Goal: Transaction & Acquisition: Purchase product/service

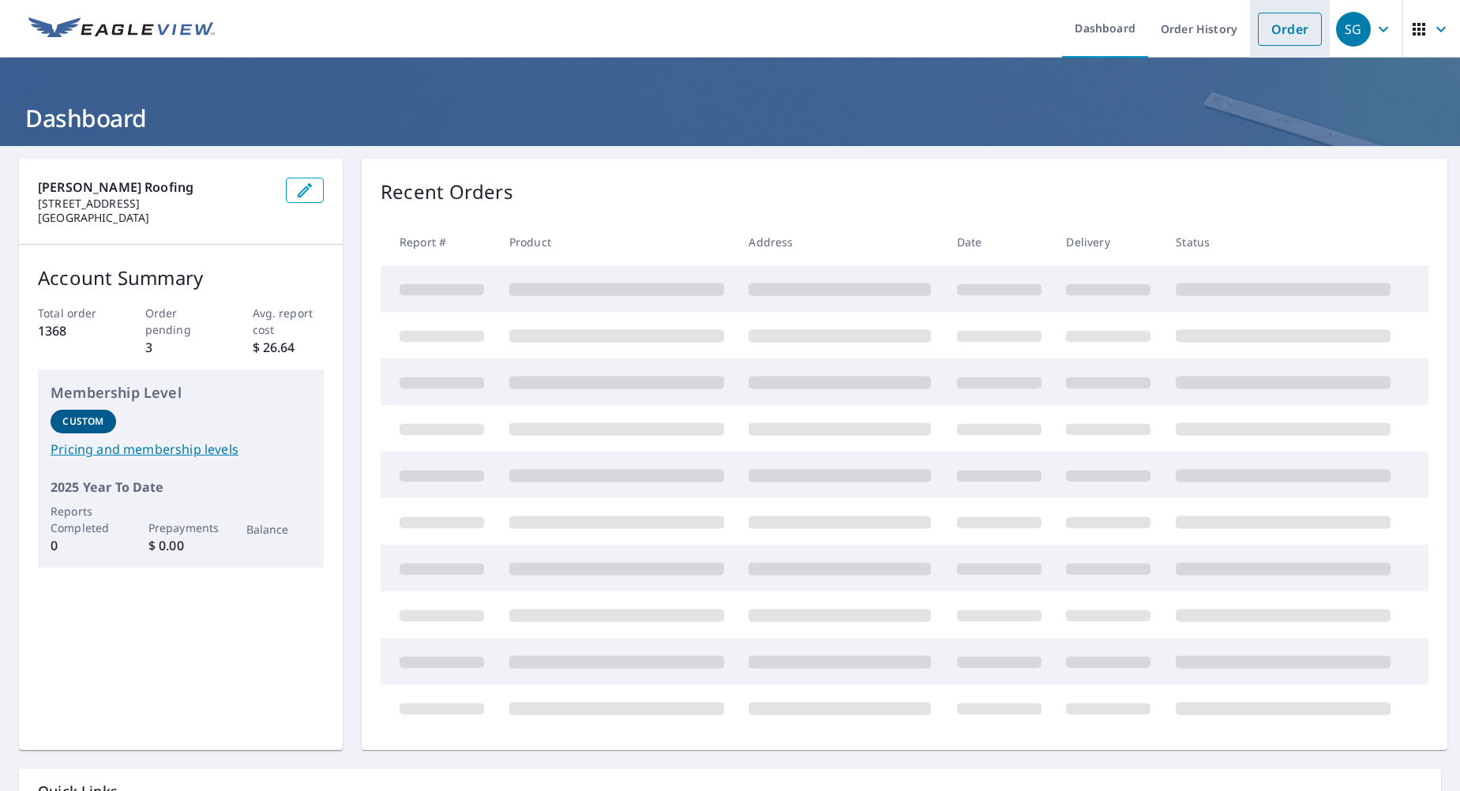
click at [1269, 31] on link "Order" at bounding box center [1290, 29] width 64 height 33
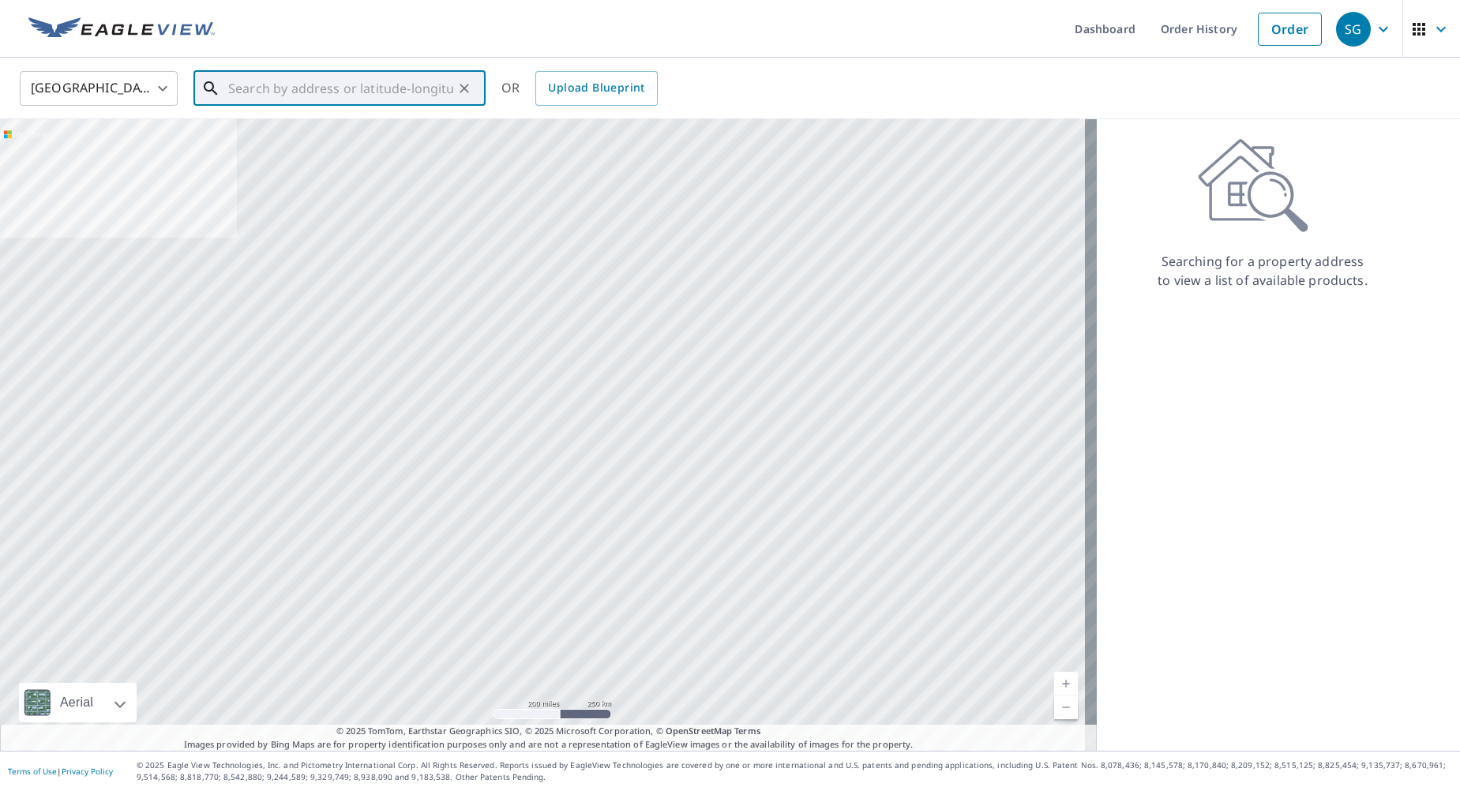
click at [250, 87] on input "text" at bounding box center [340, 88] width 225 height 44
click at [357, 146] on p "[GEOGRAPHIC_DATA]" at bounding box center [349, 152] width 248 height 16
type input "[STREET_ADDRESS]"
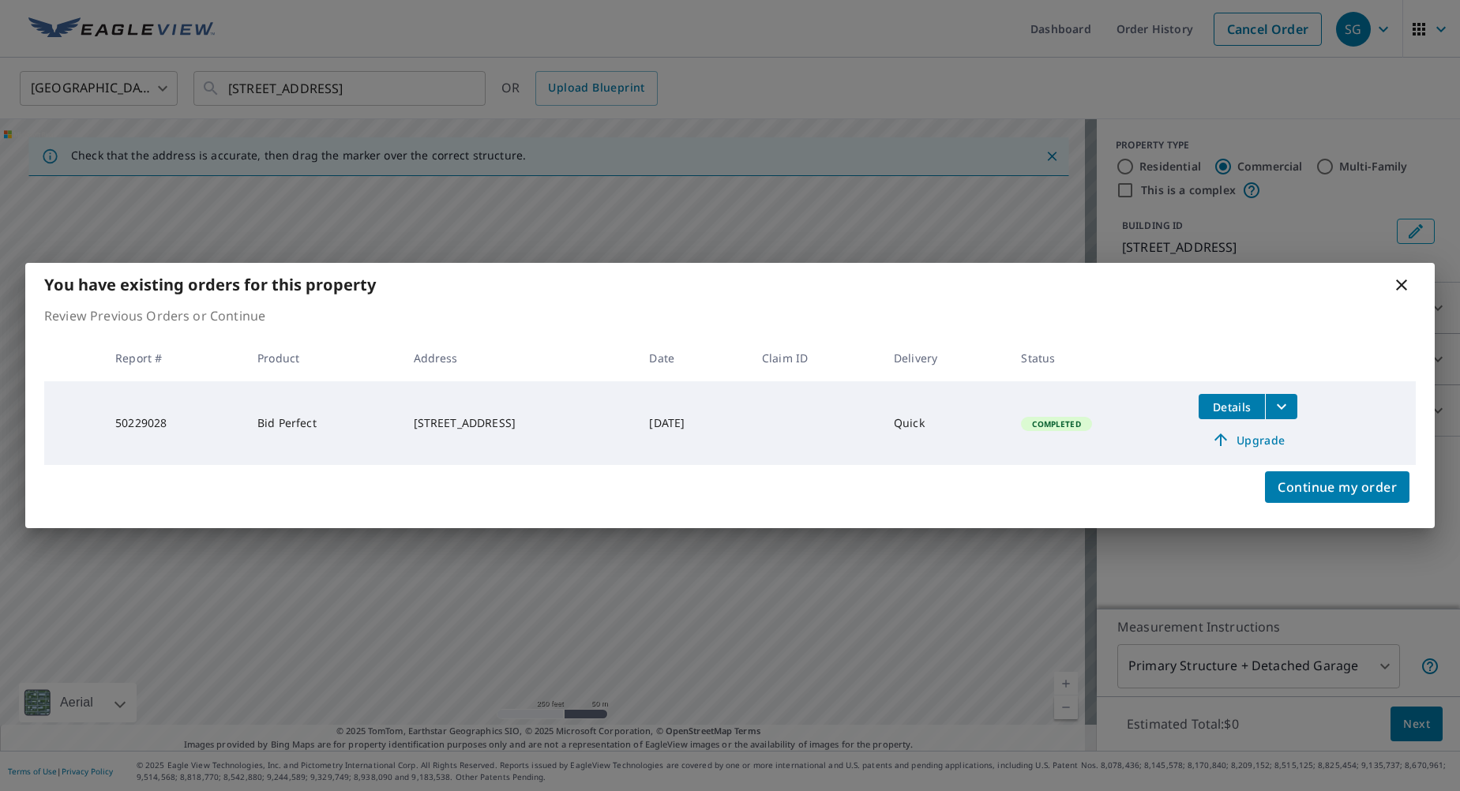
click at [1291, 399] on icon "filesDropdownBtn-50229028" at bounding box center [1281, 406] width 19 height 19
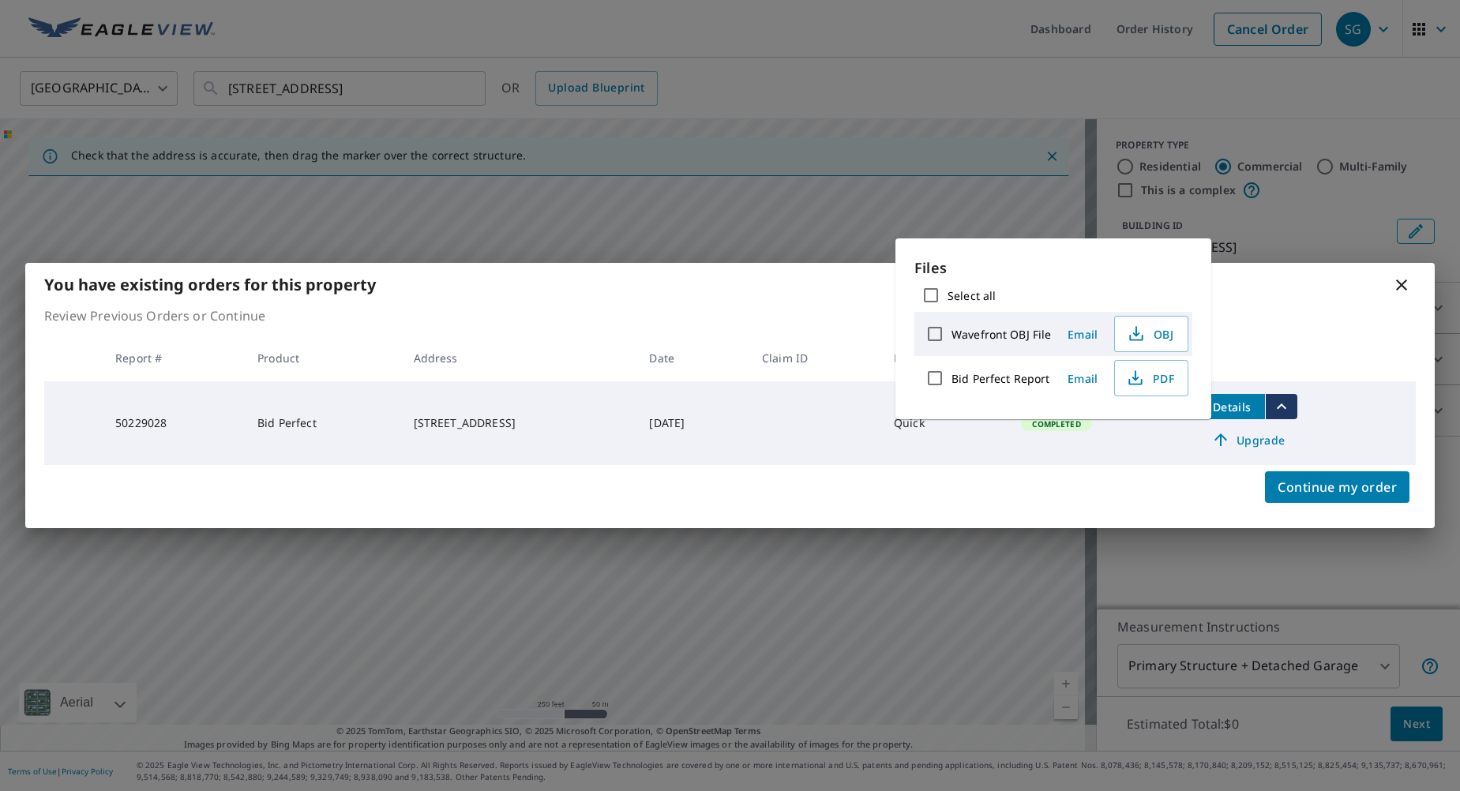
click at [935, 373] on input "Bid Perfect Report" at bounding box center [934, 378] width 33 height 33
checkbox input "true"
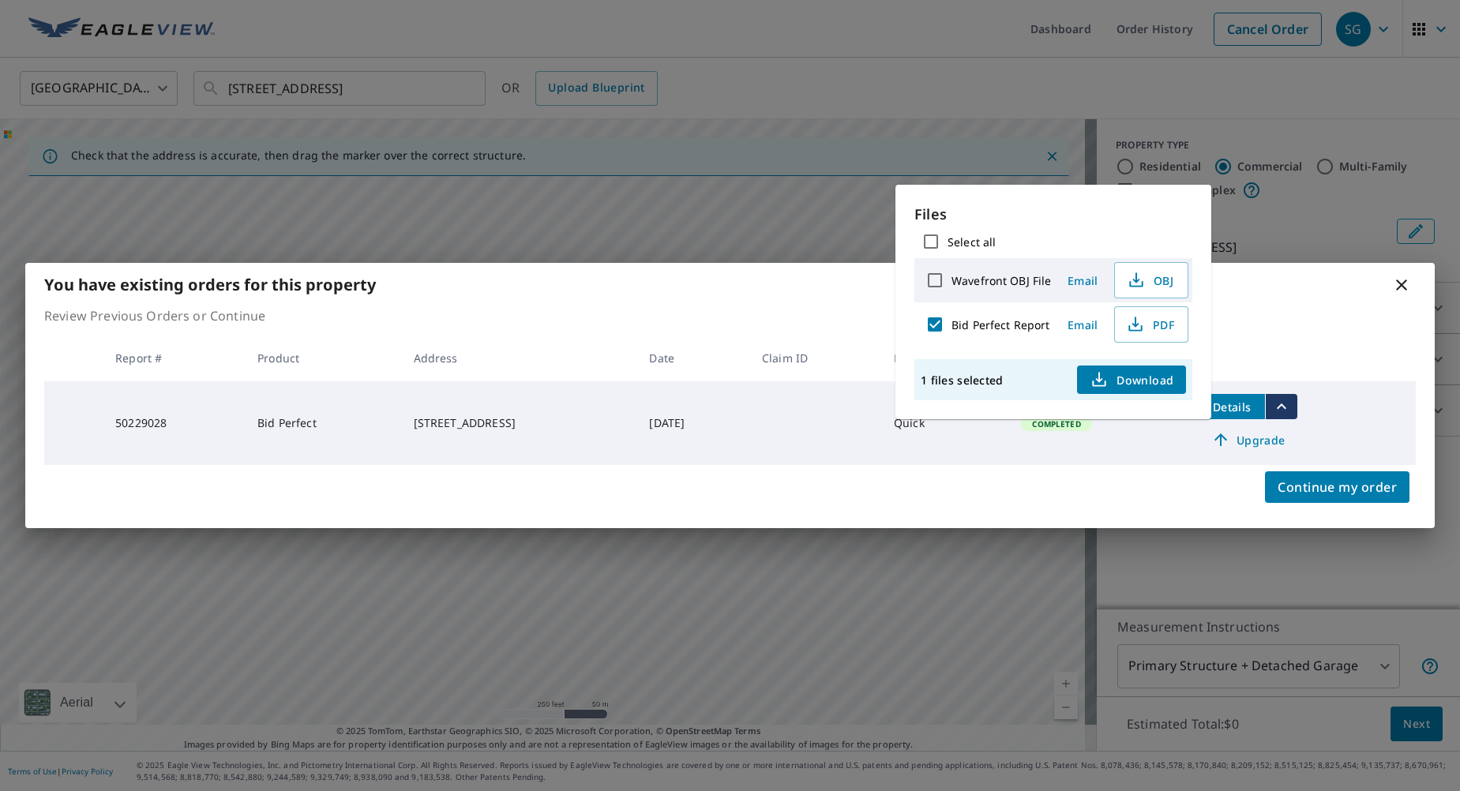
click at [1113, 374] on span "Download" at bounding box center [1131, 379] width 84 height 19
